Goal: Task Accomplishment & Management: Manage account settings

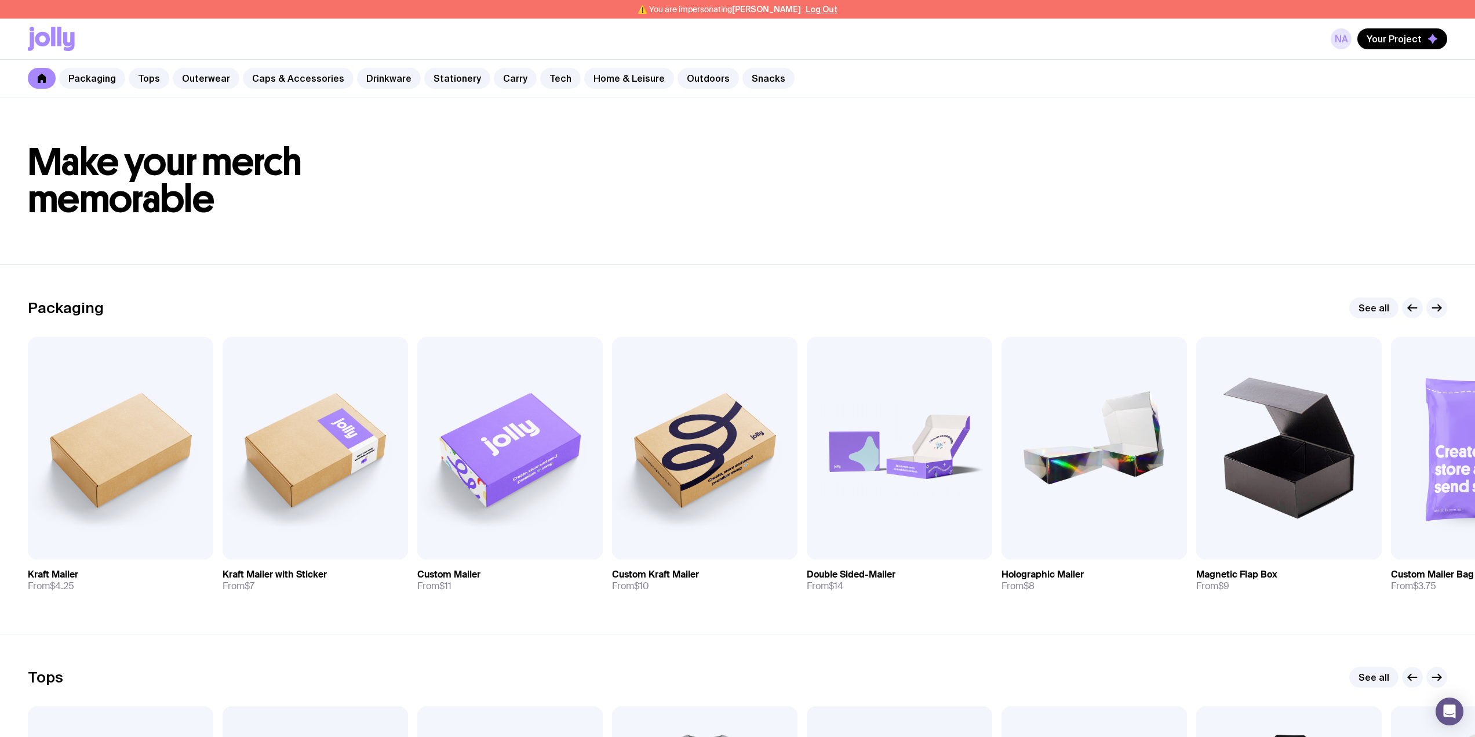
click at [1343, 34] on link "NA" at bounding box center [1341, 38] width 21 height 21
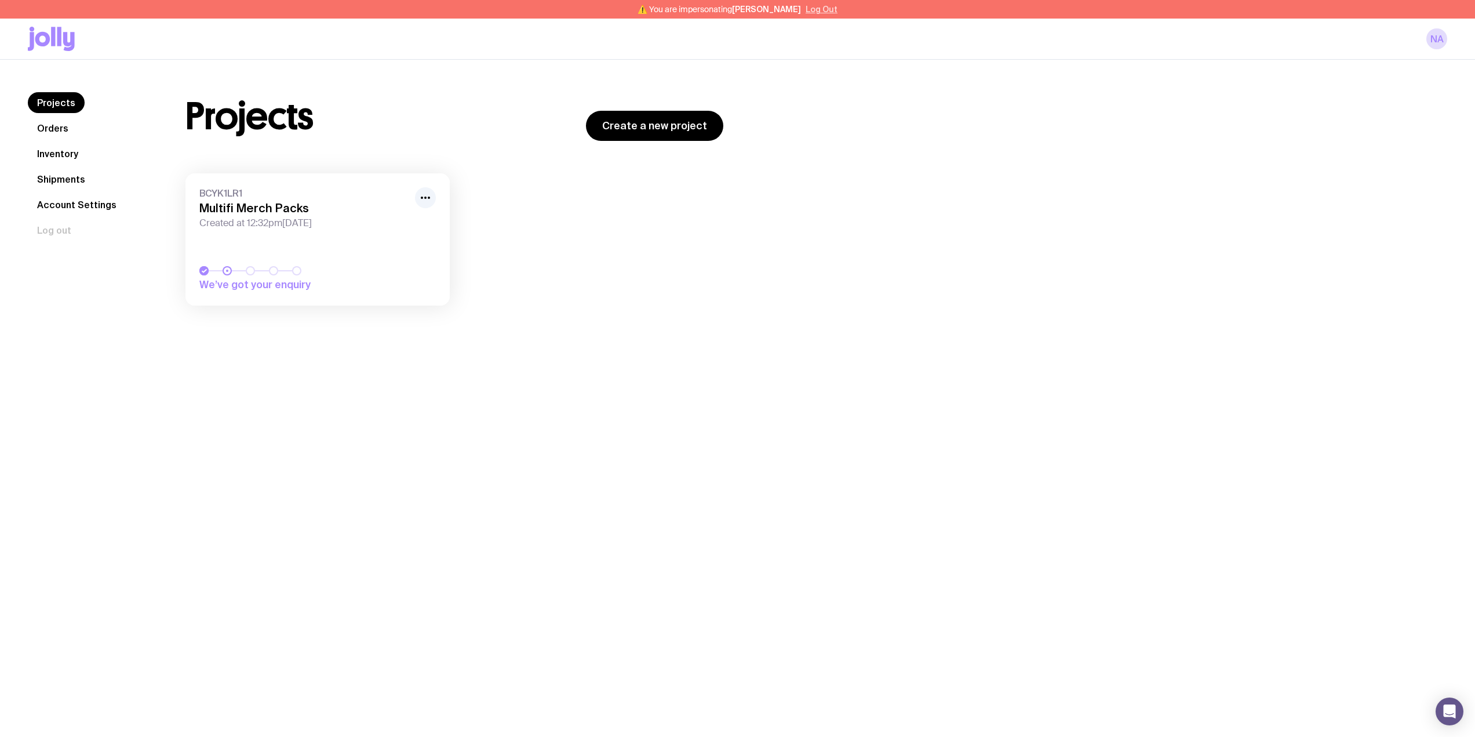
click at [811, 10] on button "Log Out" at bounding box center [822, 9] width 32 height 9
